Goal: Information Seeking & Learning: Check status

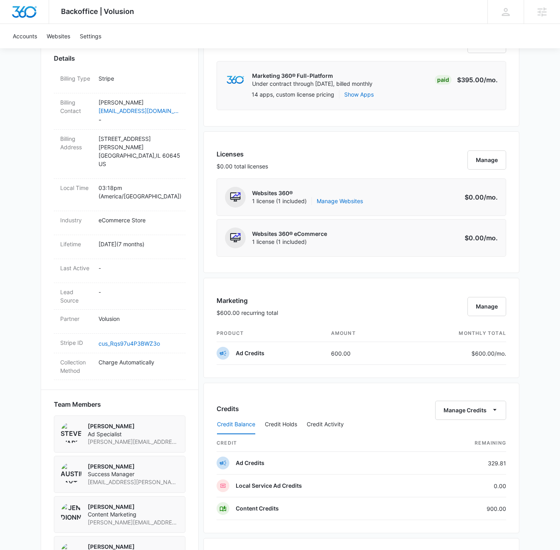
scroll to position [481, 0]
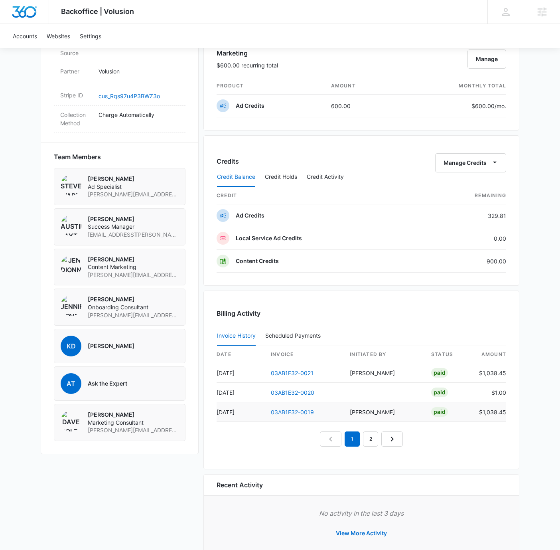
click at [286, 409] on link "03AB1E32-0019" at bounding box center [292, 411] width 43 height 7
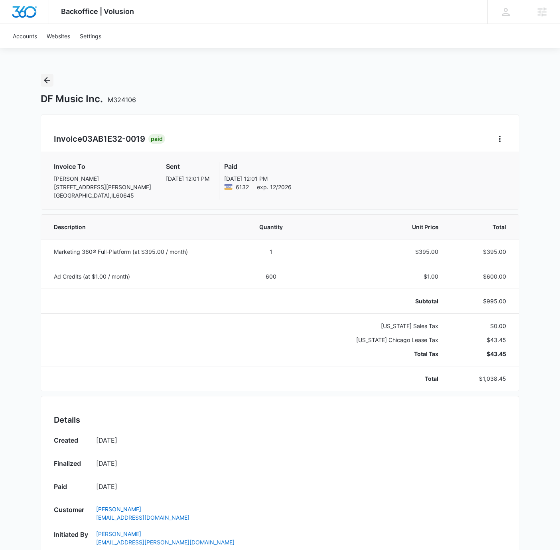
click at [45, 77] on icon "Back" at bounding box center [47, 80] width 10 height 10
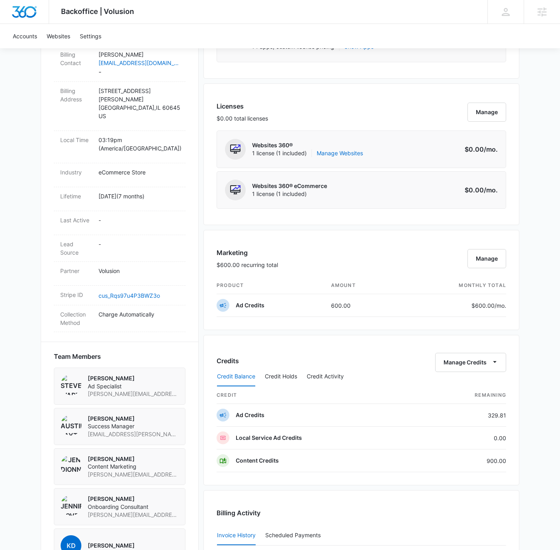
scroll to position [499, 0]
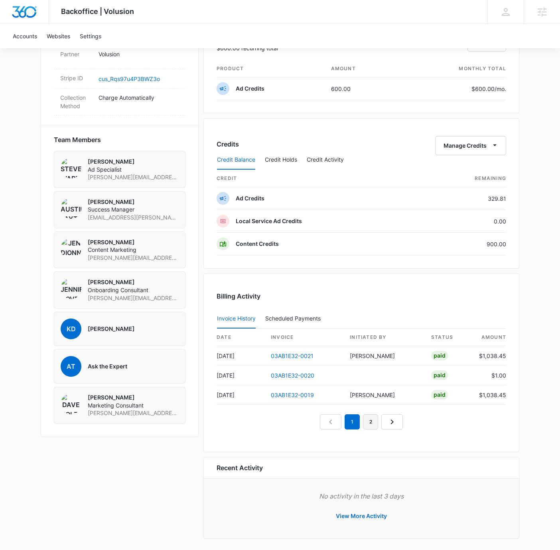
click at [371, 421] on link "2" at bounding box center [370, 421] width 15 height 15
click at [379, 423] on link "3" at bounding box center [379, 421] width 15 height 15
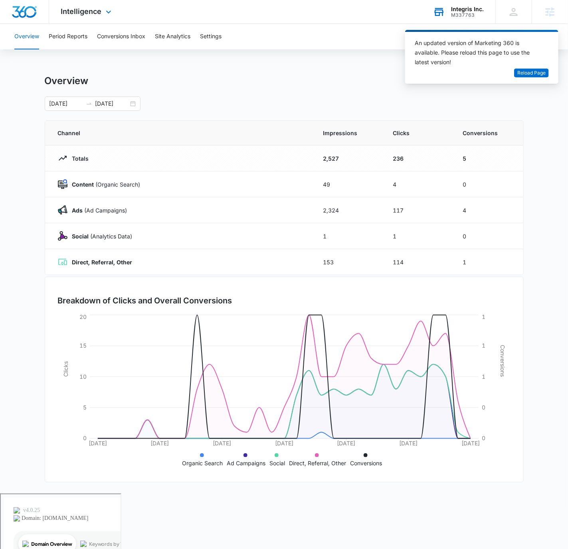
click at [453, 14] on div "M337763" at bounding box center [467, 15] width 33 height 6
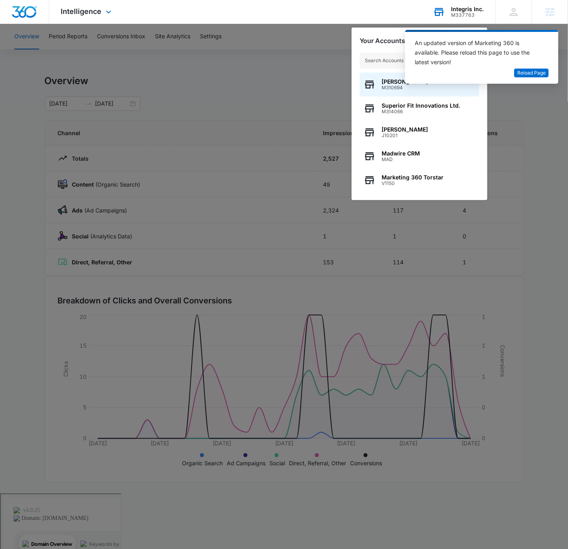
click at [382, 57] on input "text" at bounding box center [419, 61] width 120 height 16
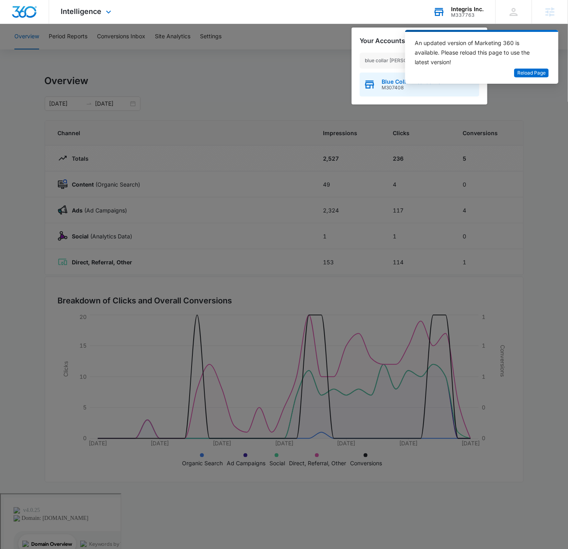
type input "blue collar beard"
click at [382, 88] on span "M307408" at bounding box center [412, 88] width 63 height 6
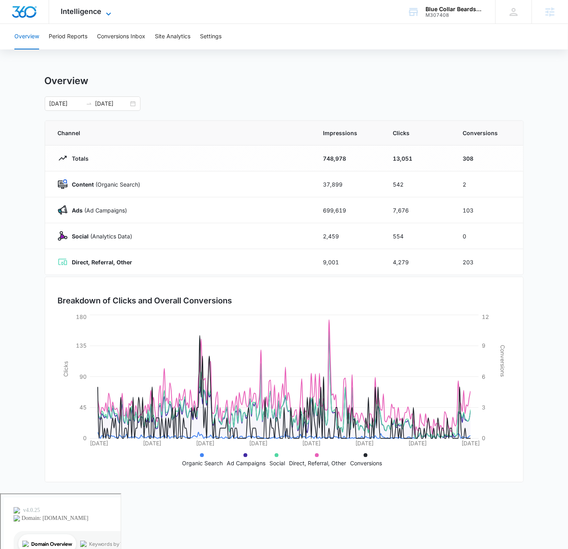
click at [94, 12] on span "Intelligence" at bounding box center [81, 11] width 41 height 8
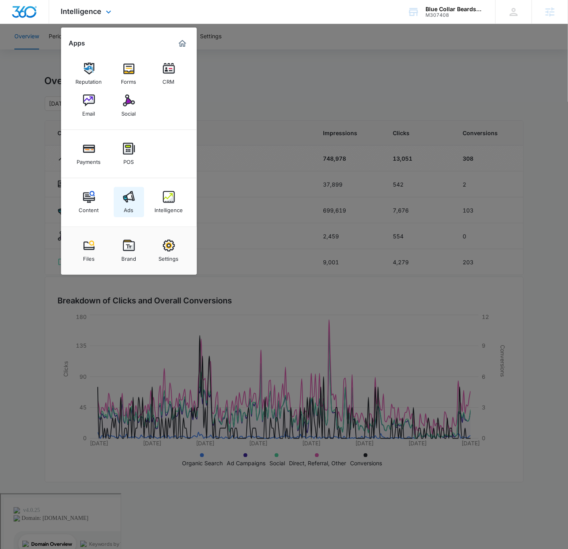
click at [128, 207] on div "Ads" at bounding box center [129, 208] width 10 height 10
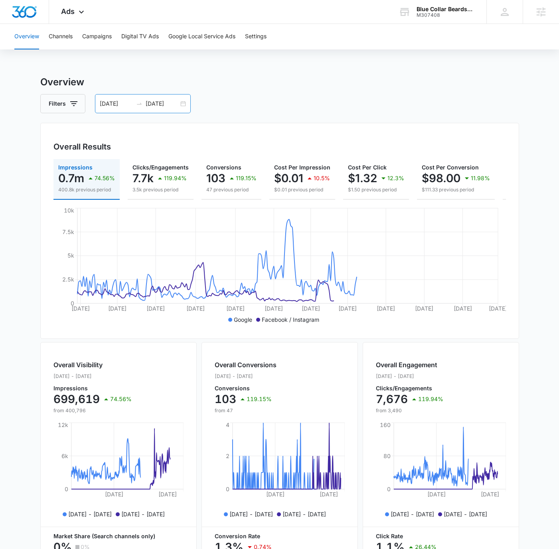
click at [184, 103] on div "[DATE] [DATE]" at bounding box center [143, 103] width 96 height 19
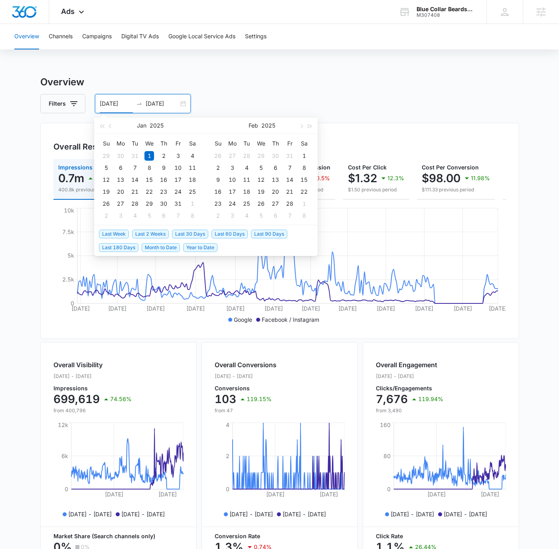
drag, startPoint x: 194, startPoint y: 231, endPoint x: 192, endPoint y: 226, distance: 5.0
click at [194, 231] on span "Last 30 Days" at bounding box center [190, 234] width 36 height 9
type input "[DATE]"
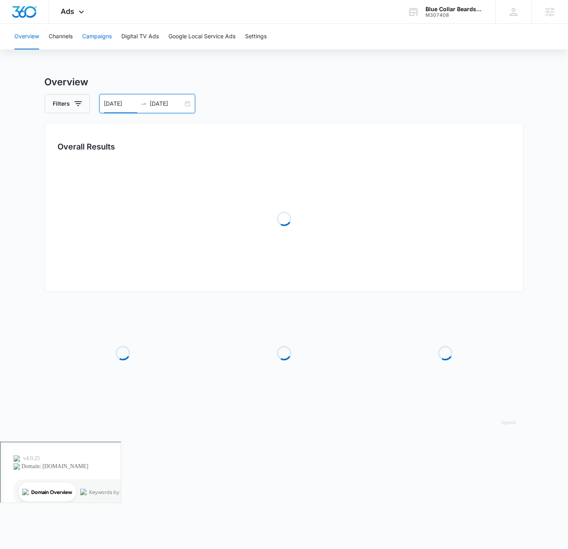
click at [99, 36] on button "Campaigns" at bounding box center [97, 37] width 30 height 26
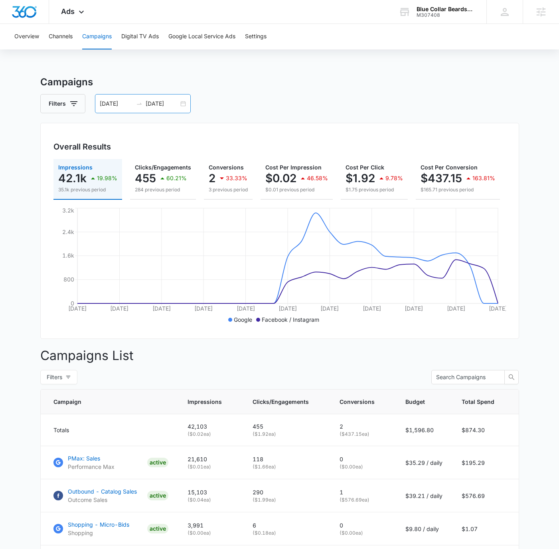
click at [181, 101] on div "[DATE] [DATE]" at bounding box center [143, 103] width 96 height 19
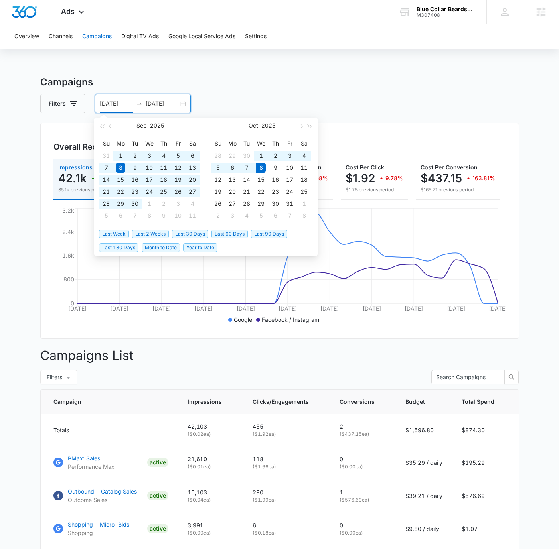
click at [203, 248] on span "Year to Date" at bounding box center [200, 247] width 34 height 9
type input "[DATE]"
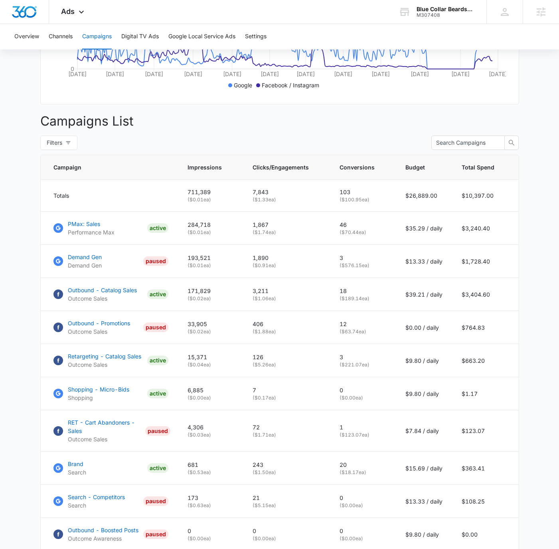
scroll to position [306, 0]
